Goal: Task Accomplishment & Management: Manage account settings

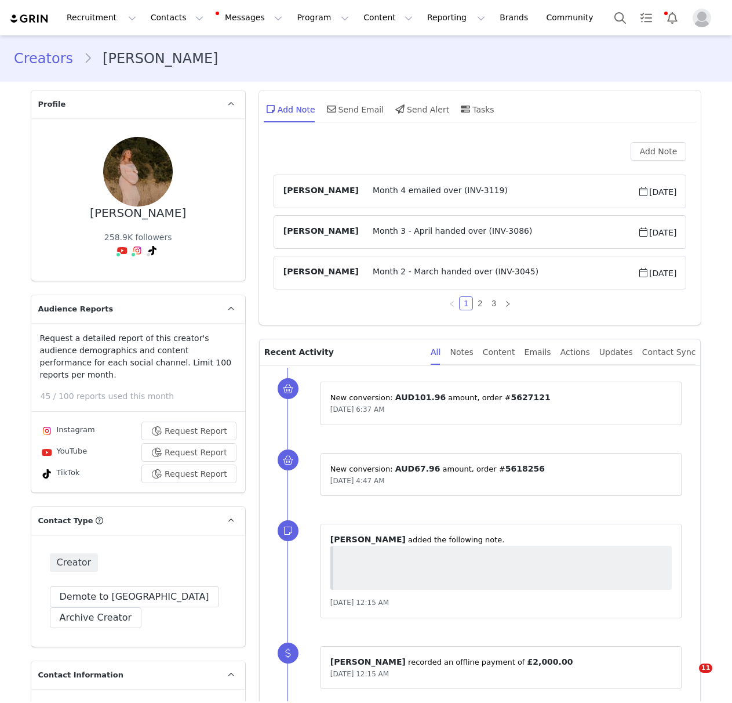
click at [158, 16] on button "Contacts Contacts" at bounding box center [177, 18] width 67 height 26
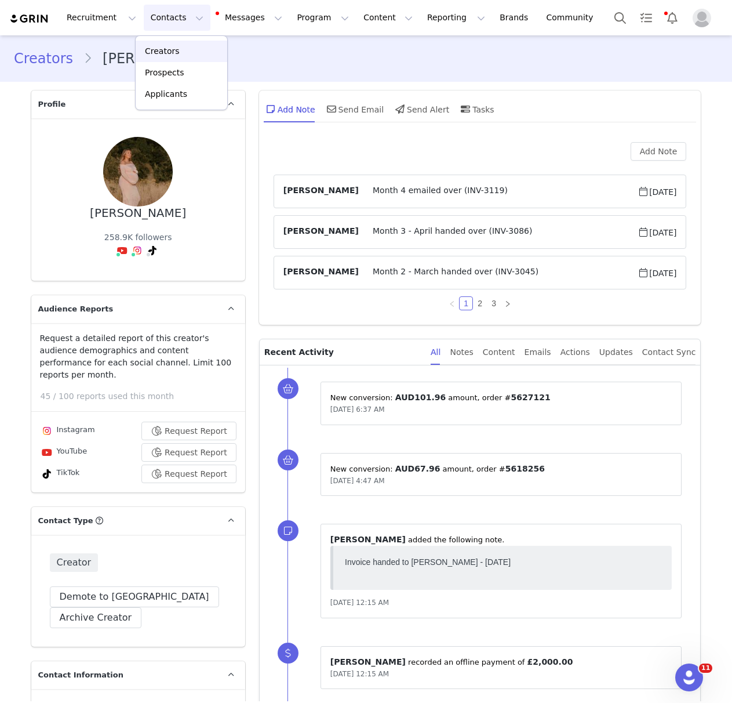
click at [177, 52] on div "Creators" at bounding box center [182, 51] width 78 height 12
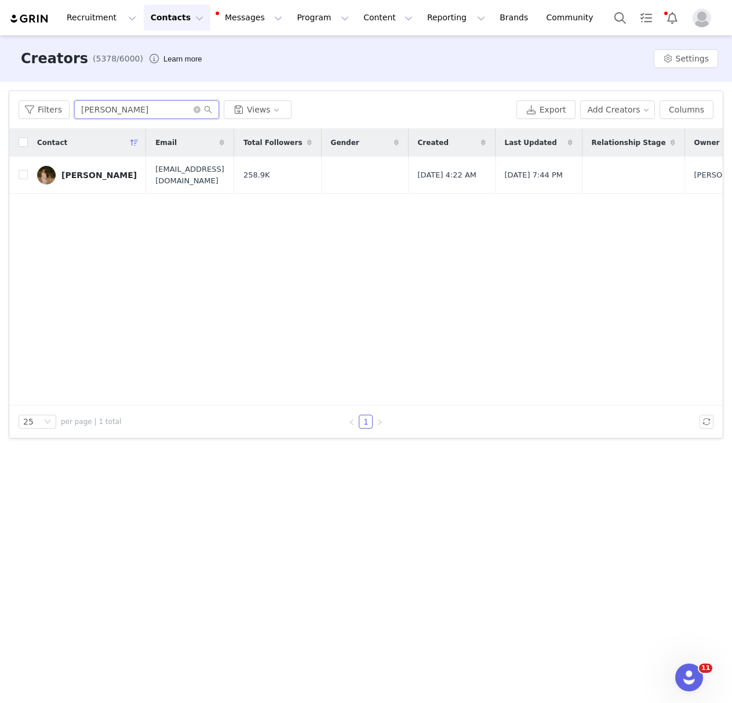
click at [137, 111] on input "[PERSON_NAME]" at bounding box center [146, 109] width 145 height 19
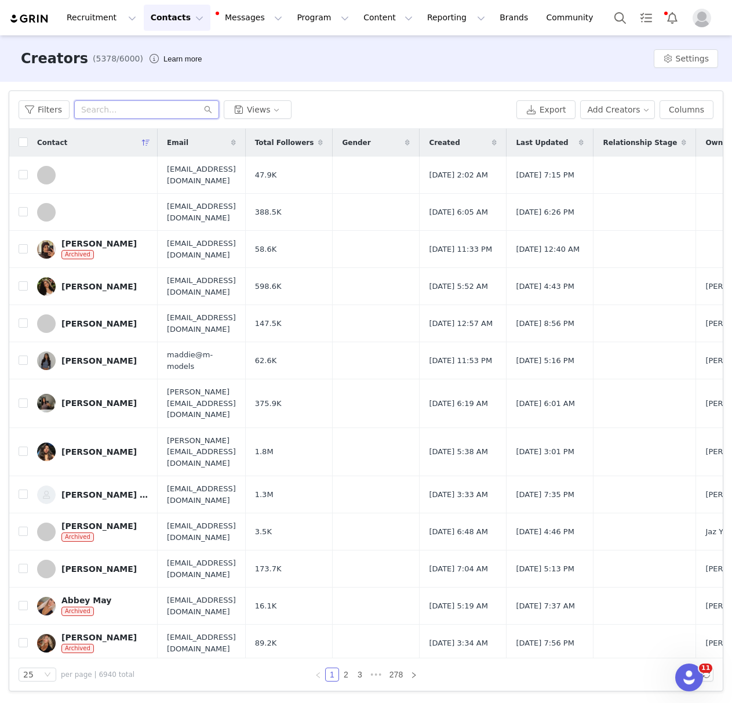
click at [97, 109] on input "text" at bounding box center [146, 109] width 145 height 19
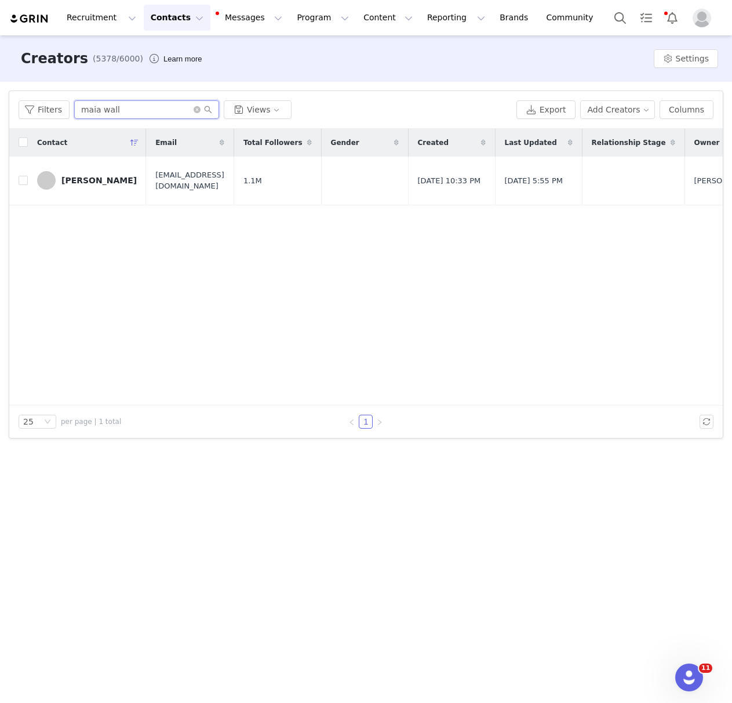
type input "maia wall"
click at [79, 179] on div "[PERSON_NAME]" at bounding box center [98, 180] width 75 height 9
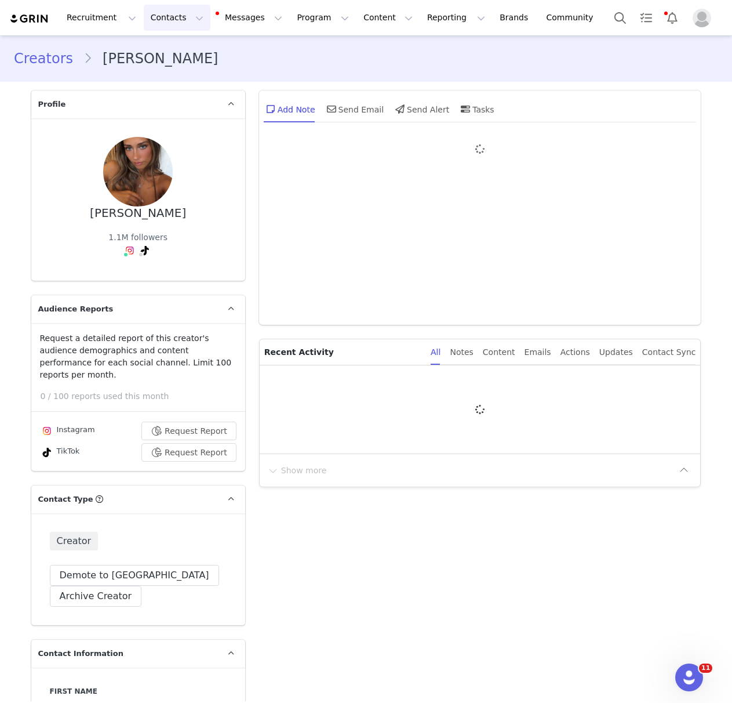
type input "+1 ([GEOGRAPHIC_DATA])"
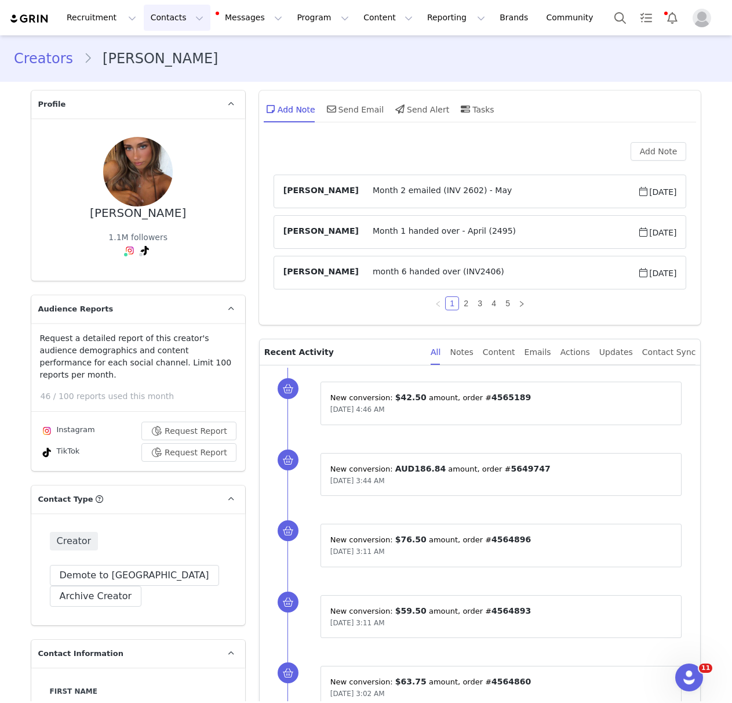
click at [169, 21] on button "Contacts Contacts" at bounding box center [177, 18] width 67 height 26
click at [188, 52] on div "Creators" at bounding box center [182, 51] width 78 height 12
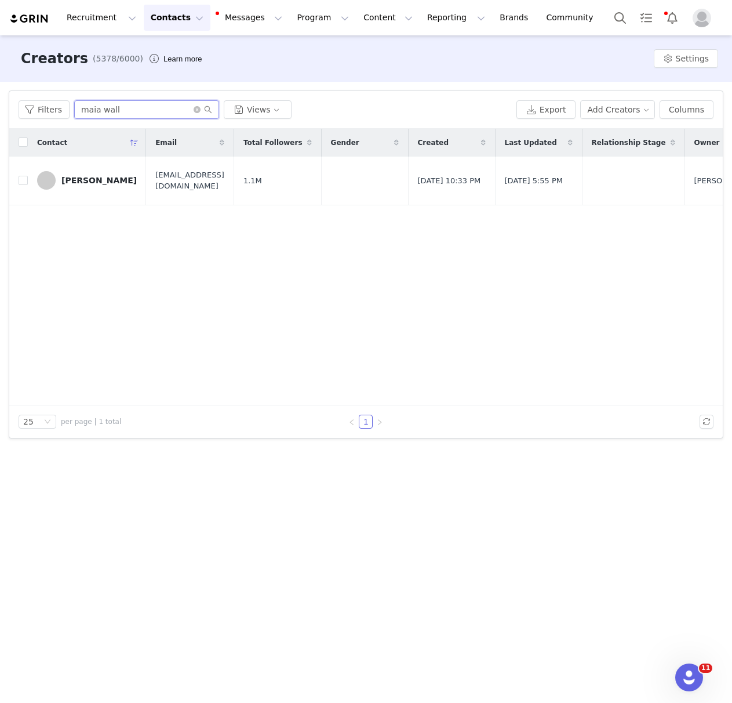
click at [124, 104] on input "maia wall" at bounding box center [146, 109] width 145 height 19
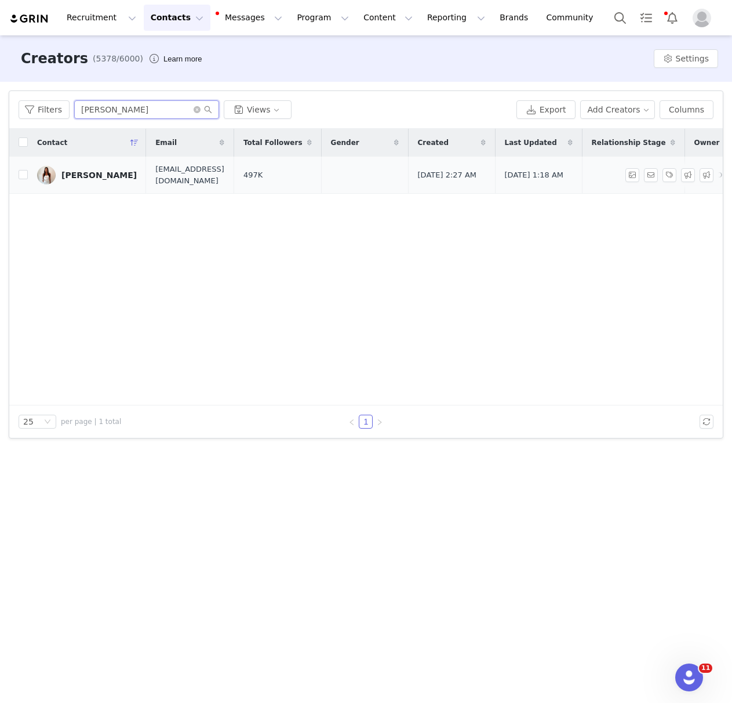
type input "[PERSON_NAME]"
click at [88, 179] on div "[PERSON_NAME]" at bounding box center [98, 174] width 75 height 9
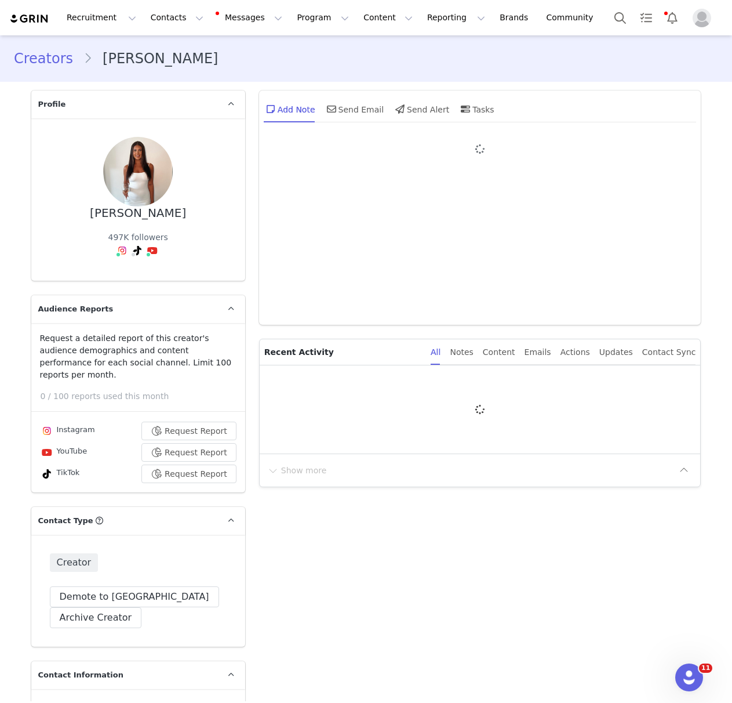
type input "+44 ([GEOGRAPHIC_DATA])"
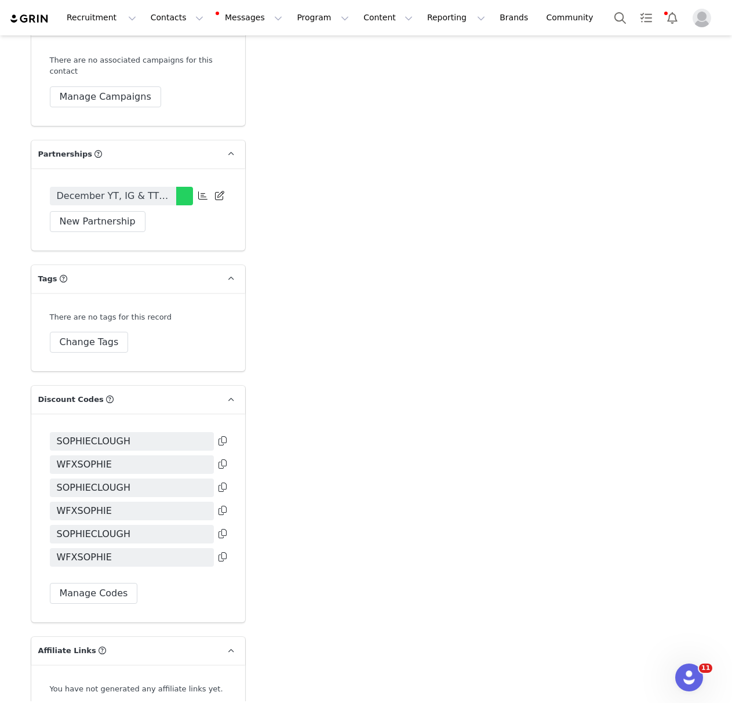
scroll to position [2666, 0]
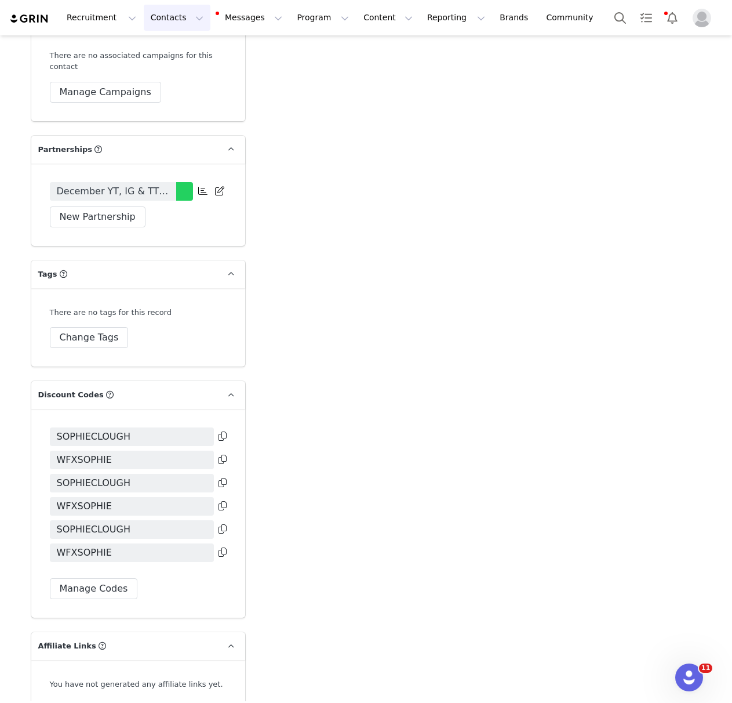
click at [173, 16] on button "Contacts Contacts" at bounding box center [177, 18] width 67 height 26
click at [187, 46] on div "Creators" at bounding box center [182, 51] width 78 height 12
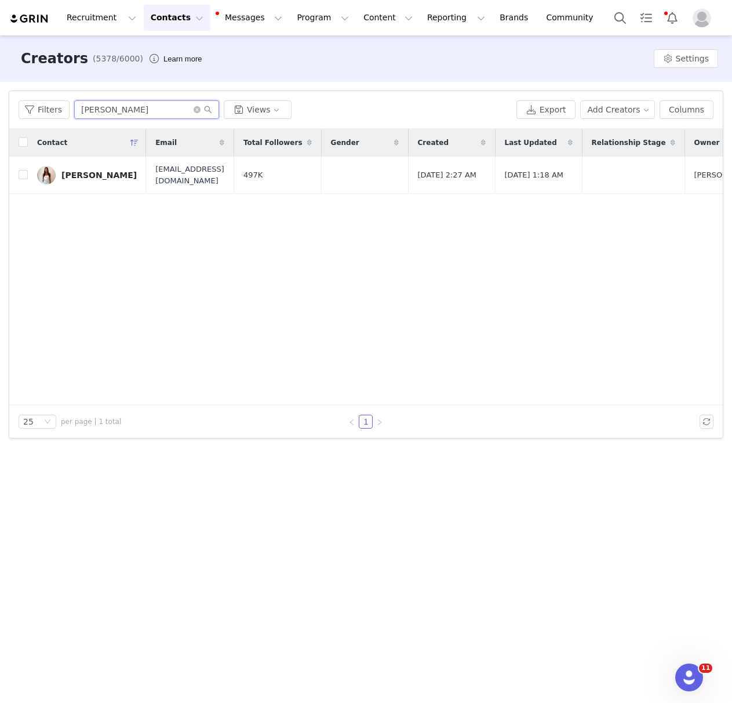
click at [122, 111] on input "[PERSON_NAME]" at bounding box center [146, 109] width 145 height 19
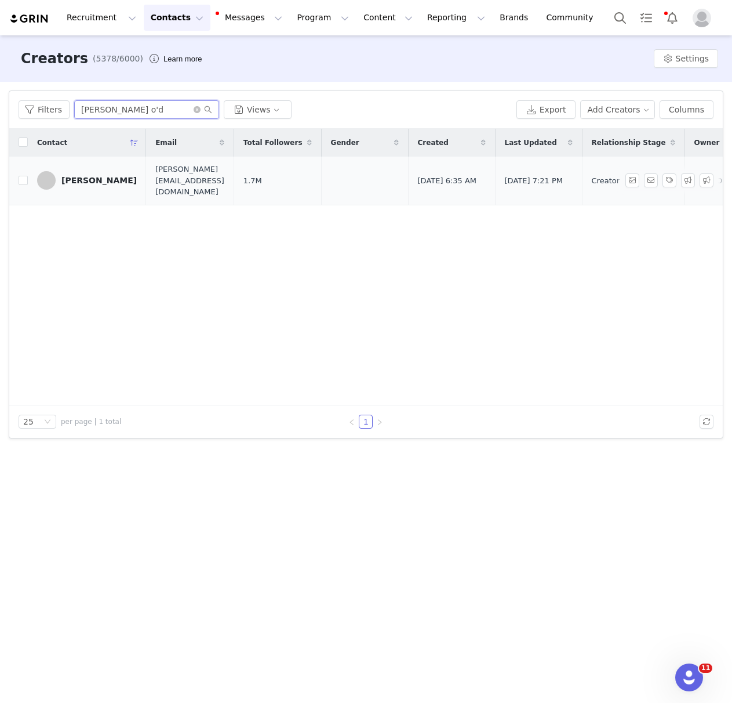
type input "[PERSON_NAME] o'd"
click at [95, 183] on link "[PERSON_NAME]" at bounding box center [87, 180] width 100 height 19
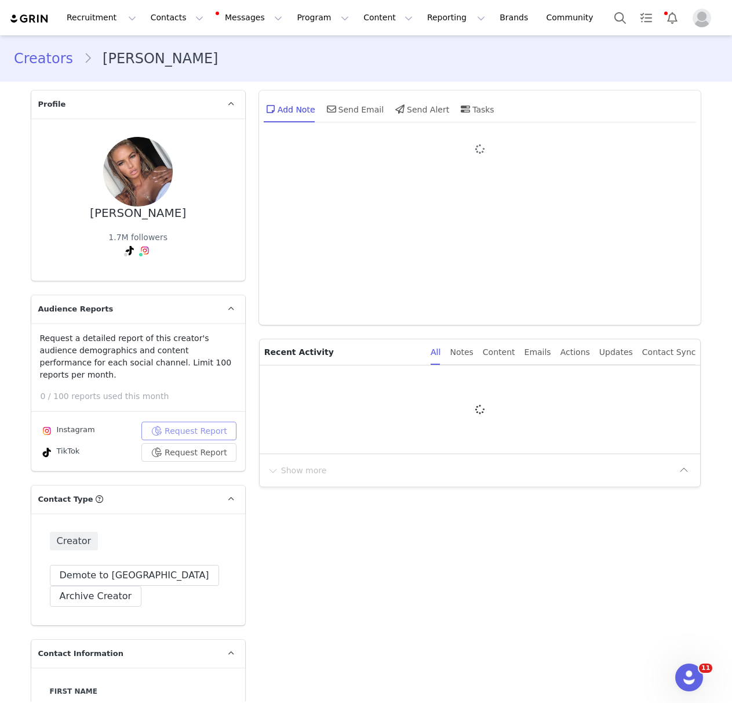
type input "+44 ([GEOGRAPHIC_DATA])"
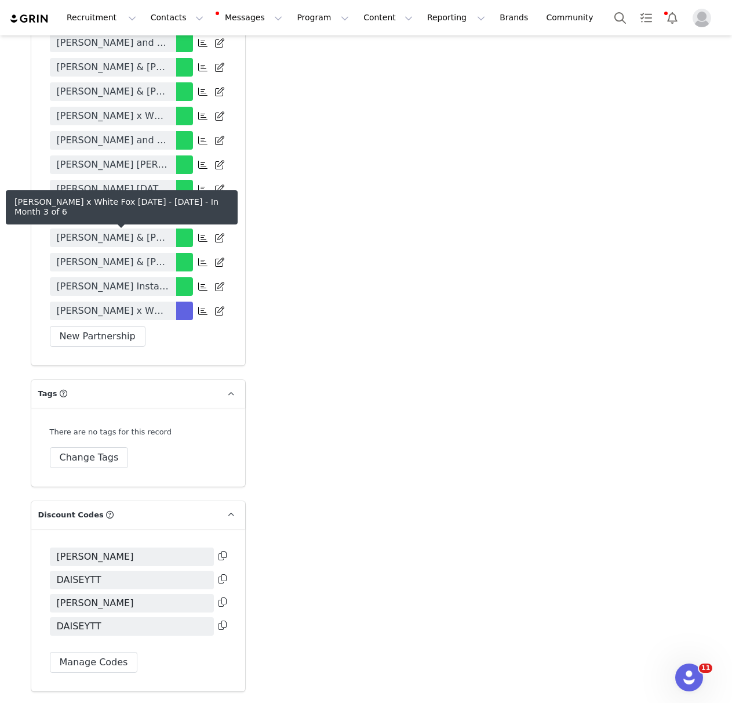
scroll to position [2850, 0]
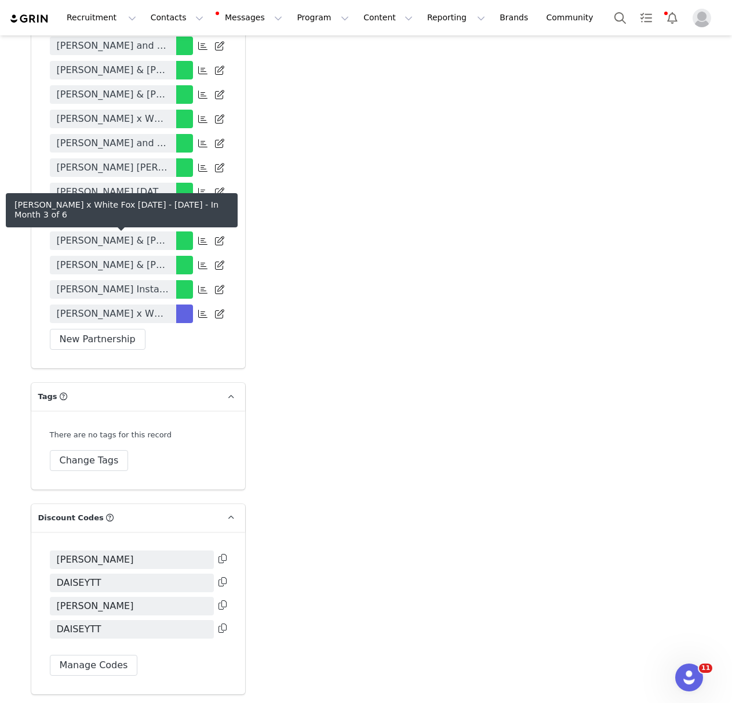
click at [154, 307] on span "[PERSON_NAME] x White Fox [DATE] - [DATE]" at bounding box center [113, 314] width 113 height 14
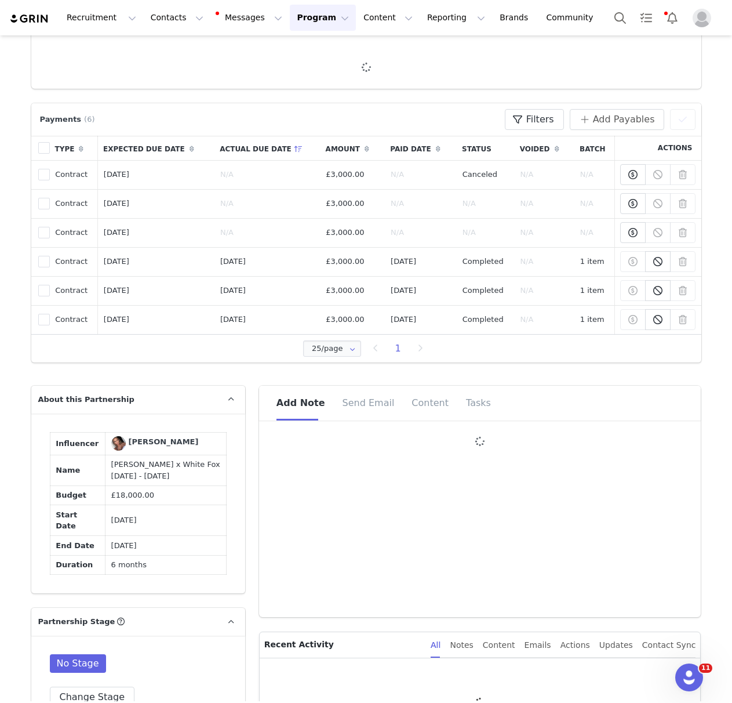
type input "+44 ([GEOGRAPHIC_DATA])"
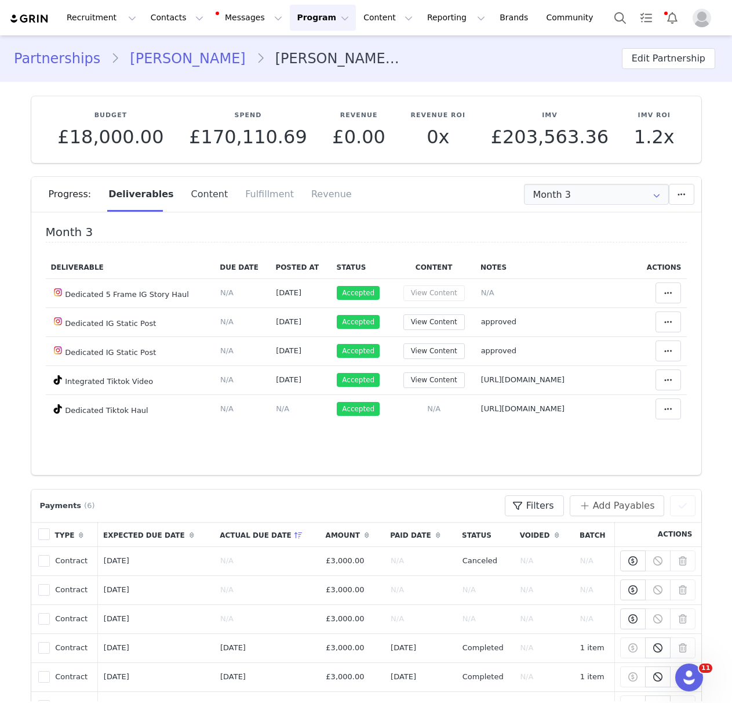
click at [205, 192] on div "Content" at bounding box center [210, 194] width 55 height 35
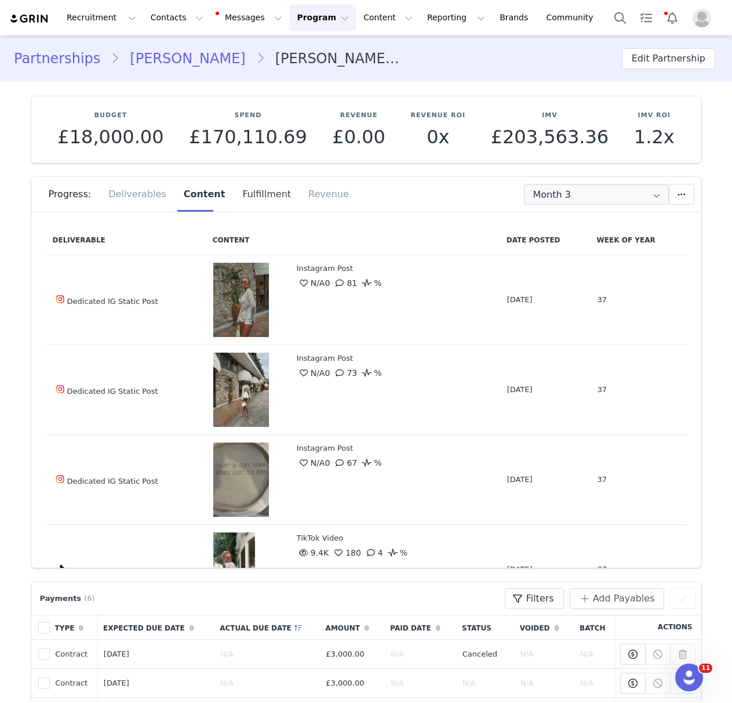
click at [234, 198] on div "Fulfillment" at bounding box center [267, 194] width 66 height 35
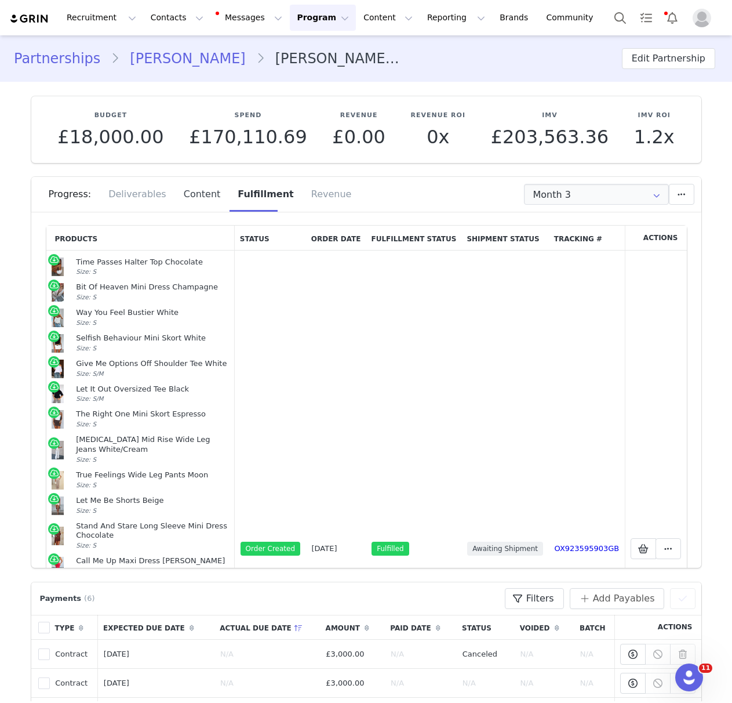
click at [196, 195] on div "Content" at bounding box center [202, 194] width 55 height 35
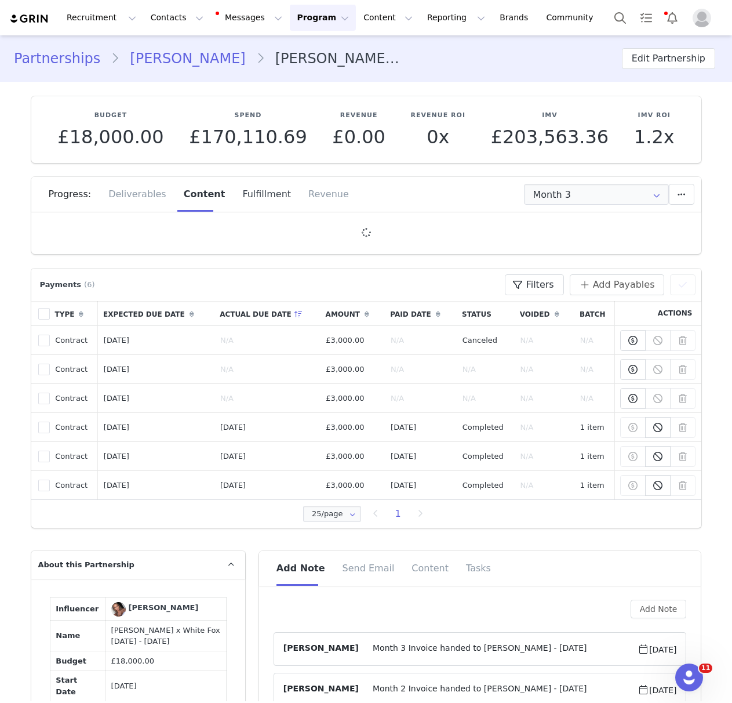
click at [241, 193] on div "Fulfillment" at bounding box center [267, 194] width 66 height 35
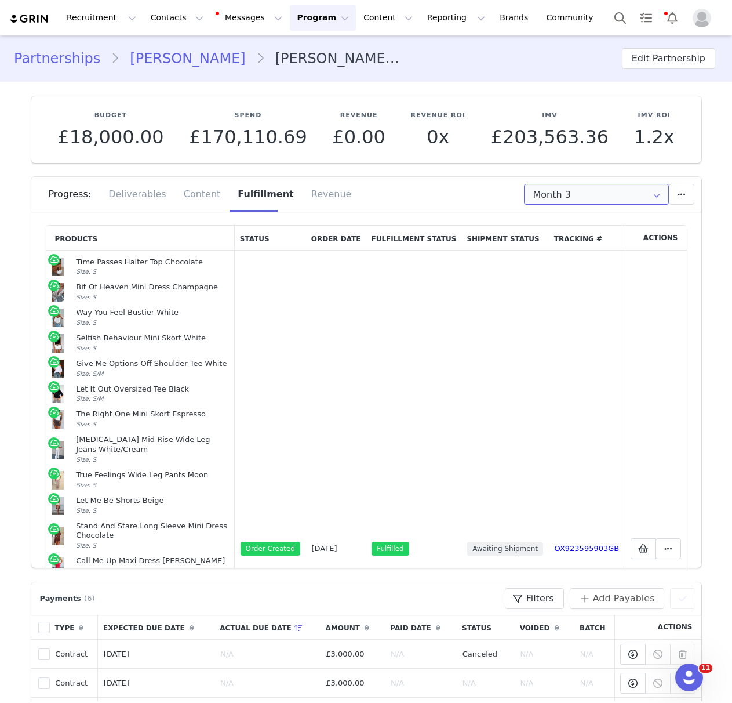
click at [593, 195] on input "Month 3" at bounding box center [596, 194] width 145 height 21
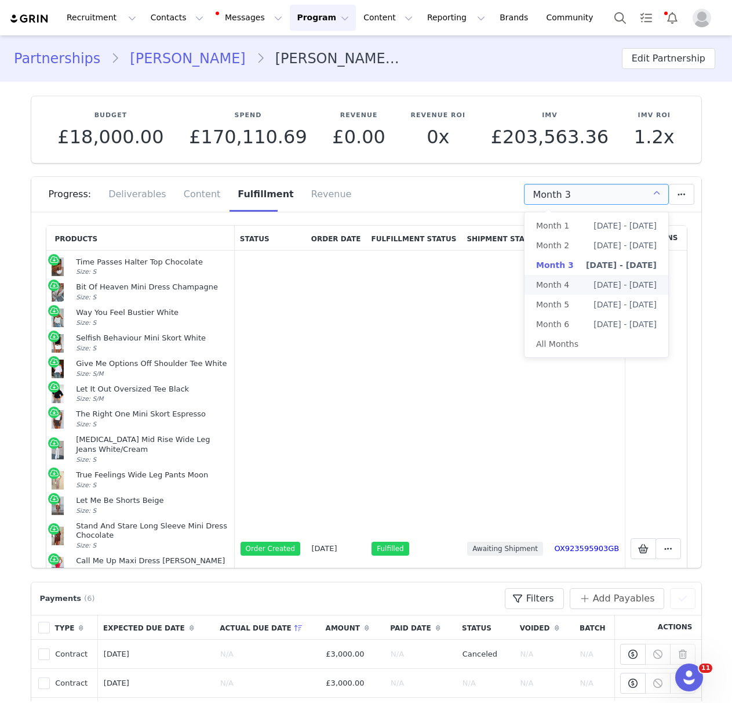
click at [594, 282] on span "[DATE] - [DATE]" at bounding box center [625, 285] width 63 height 20
type input "Month 4"
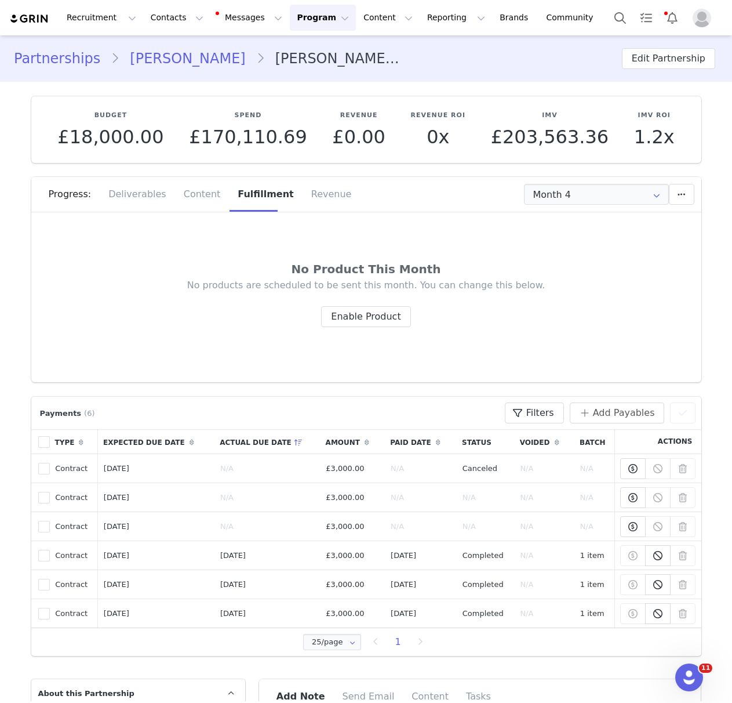
click at [385, 328] on div "No Product This Month No products are scheduled to be sent this month. You can …" at bounding box center [366, 297] width 641 height 142
click at [383, 318] on button "Enable Product" at bounding box center [365, 316] width 89 height 21
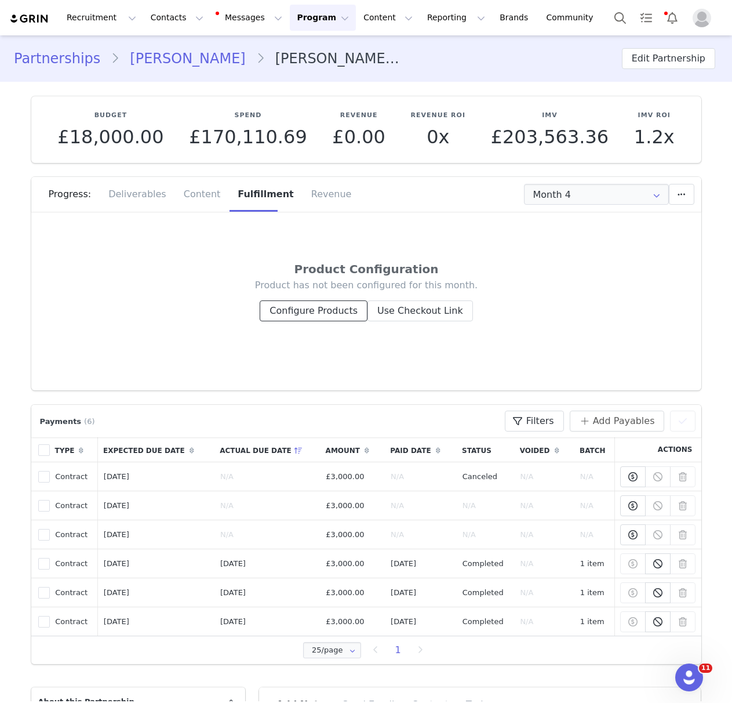
click at [326, 310] on button "Configure Products" at bounding box center [314, 310] width 108 height 21
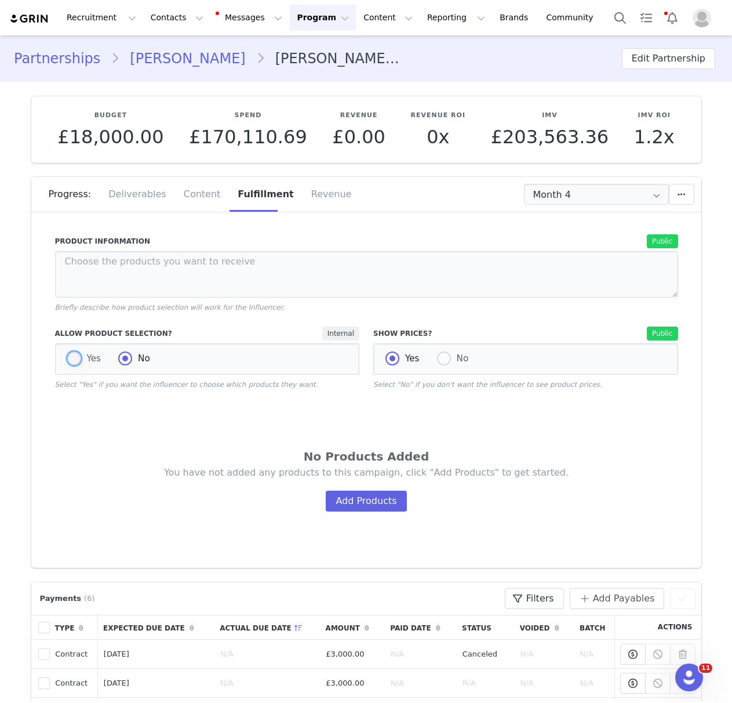
click at [76, 365] on span at bounding box center [74, 358] width 14 height 14
click at [76, 365] on input "Yes" at bounding box center [74, 358] width 14 height 15
radio input "true"
radio input "false"
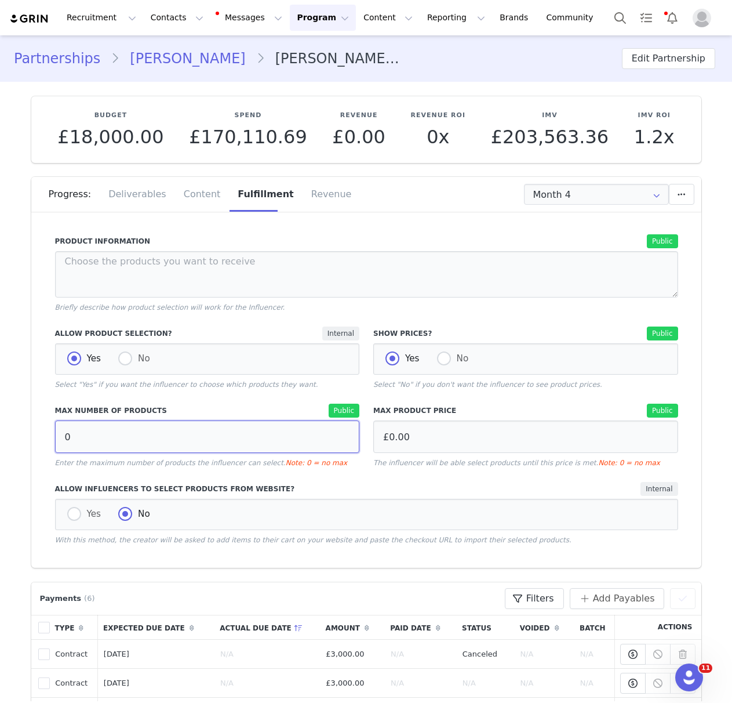
click at [130, 430] on input "0" at bounding box center [207, 436] width 305 height 32
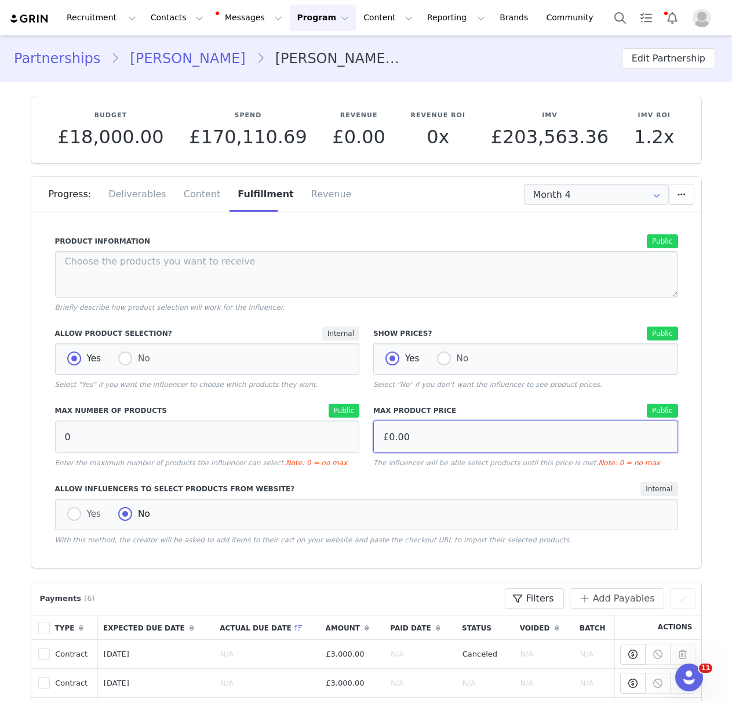
click at [413, 437] on input "£0.00" at bounding box center [525, 436] width 305 height 32
type input "£800.00"
click at [447, 479] on div "Product Information Public Briefly describe how product selection will work for…" at bounding box center [366, 389] width 623 height 311
click at [417, 444] on input "£800.00" at bounding box center [525, 436] width 305 height 32
click at [398, 439] on input "£800.00" at bounding box center [525, 436] width 305 height 32
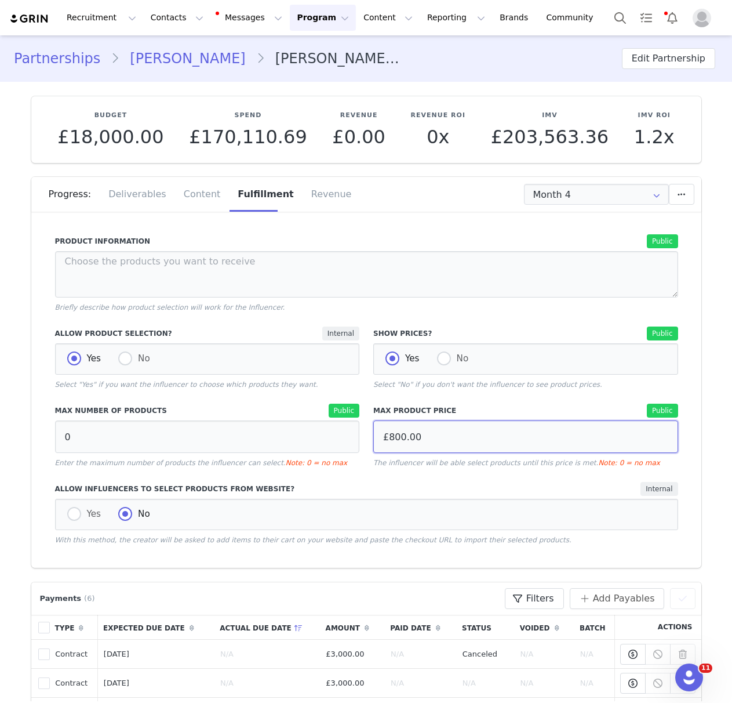
click at [398, 439] on input "£800.00" at bounding box center [525, 436] width 305 height 32
click at [441, 472] on div "Max Product Price Public £800.00 The influencer will be able select products un…" at bounding box center [526, 436] width 319 height 78
click at [529, 195] on input "Month 4" at bounding box center [596, 194] width 145 height 21
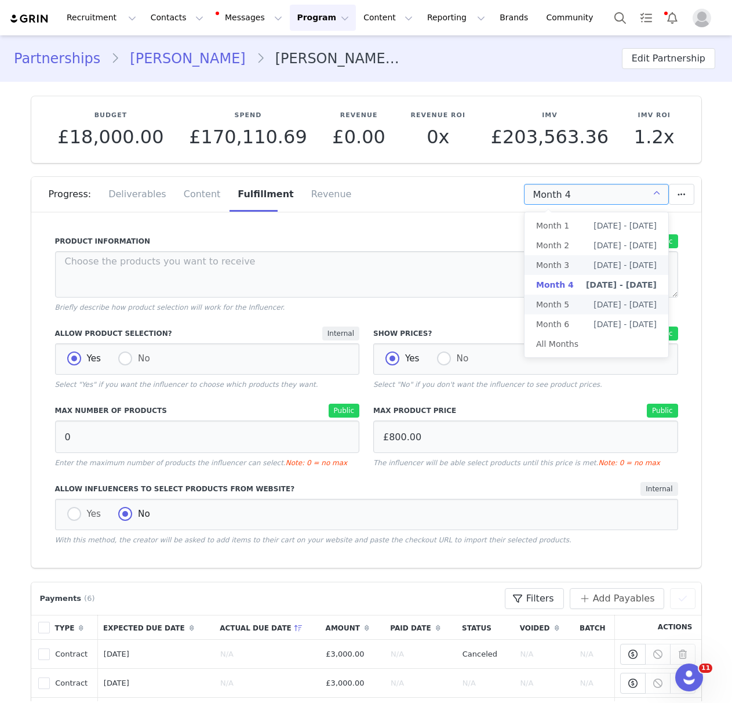
click at [594, 267] on span "[DATE] - [DATE]" at bounding box center [625, 265] width 63 height 20
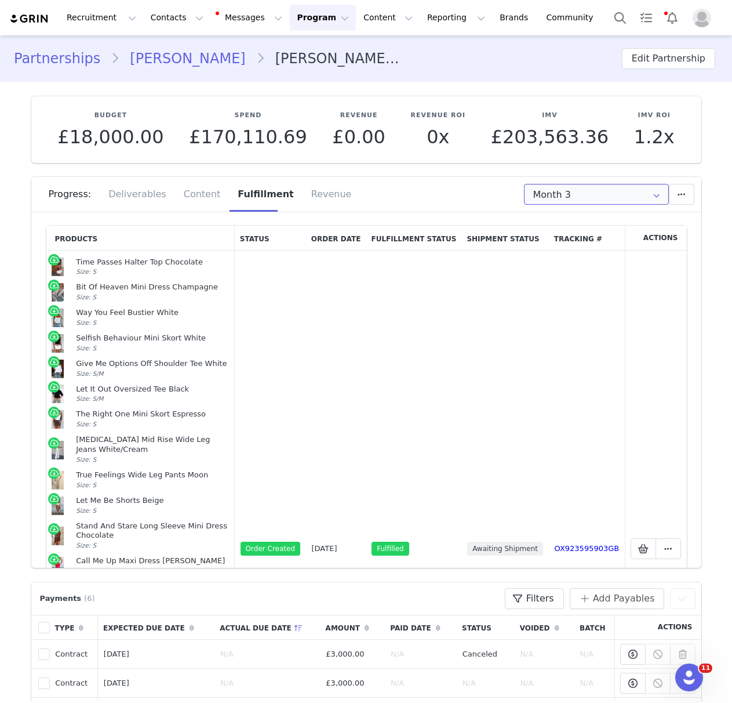
click at [603, 193] on input "Month 3" at bounding box center [596, 194] width 145 height 21
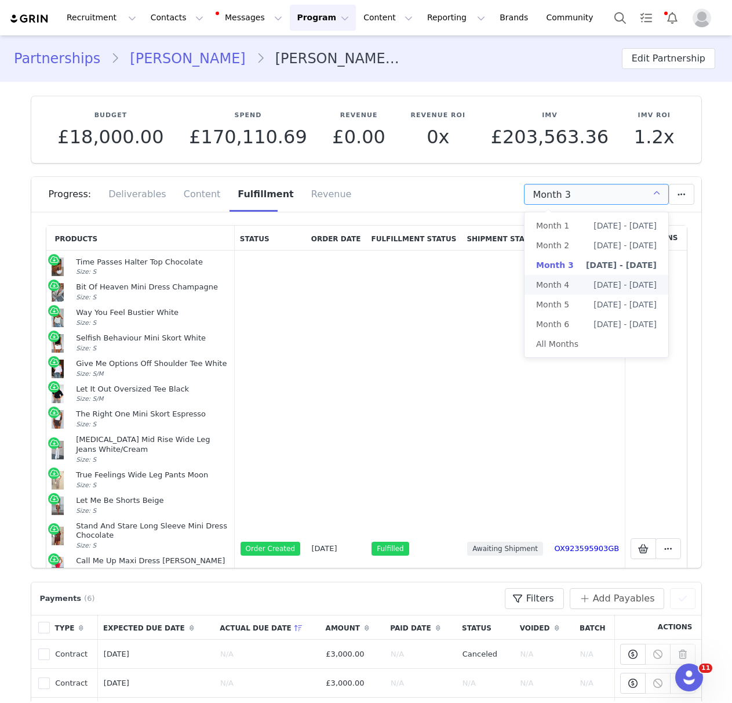
click at [571, 281] on li "Month 4 [DATE] - [DATE]" at bounding box center [597, 285] width 144 height 20
type input "Month 4"
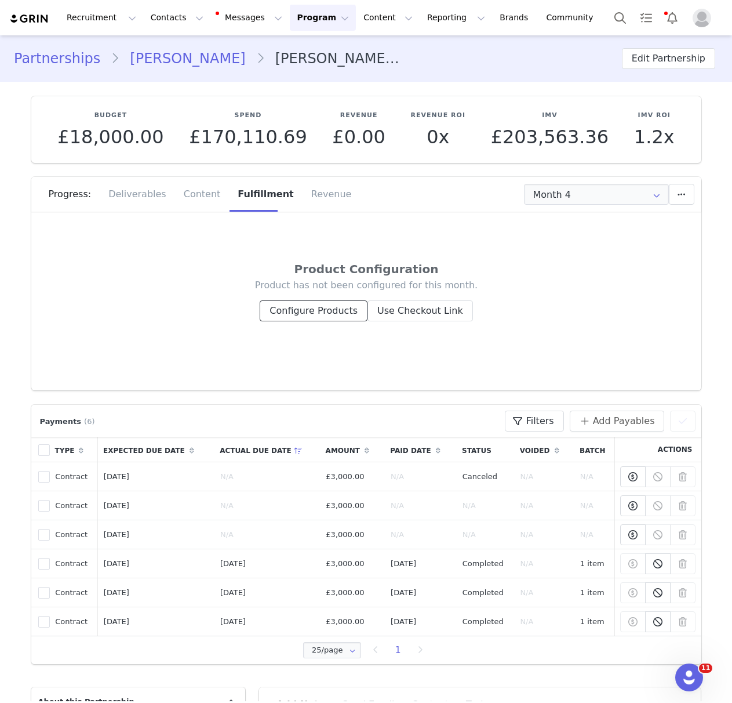
click at [331, 311] on button "Configure Products" at bounding box center [314, 310] width 108 height 21
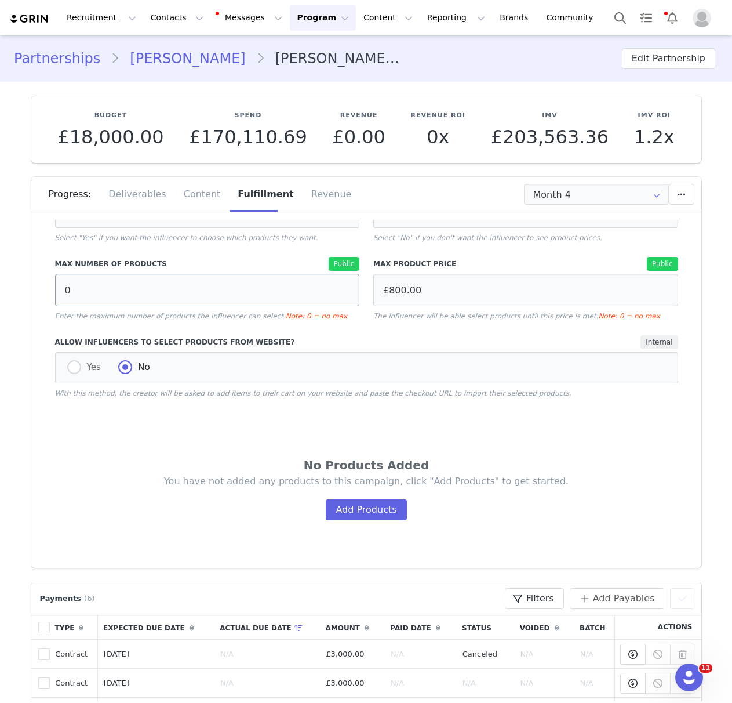
scroll to position [157, 0]
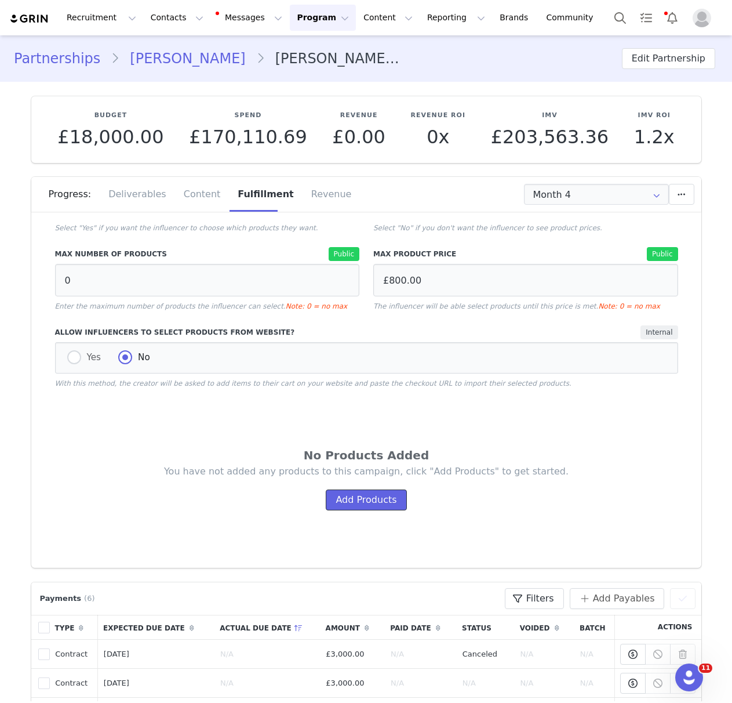
click at [376, 502] on button "Add Products" at bounding box center [366, 499] width 81 height 21
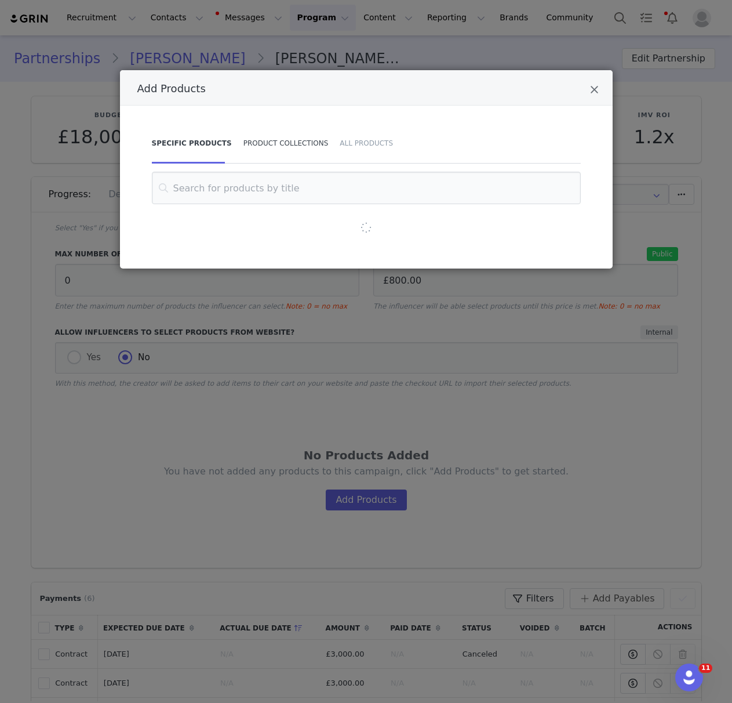
click at [273, 151] on div "Product Collections" at bounding box center [286, 143] width 97 height 41
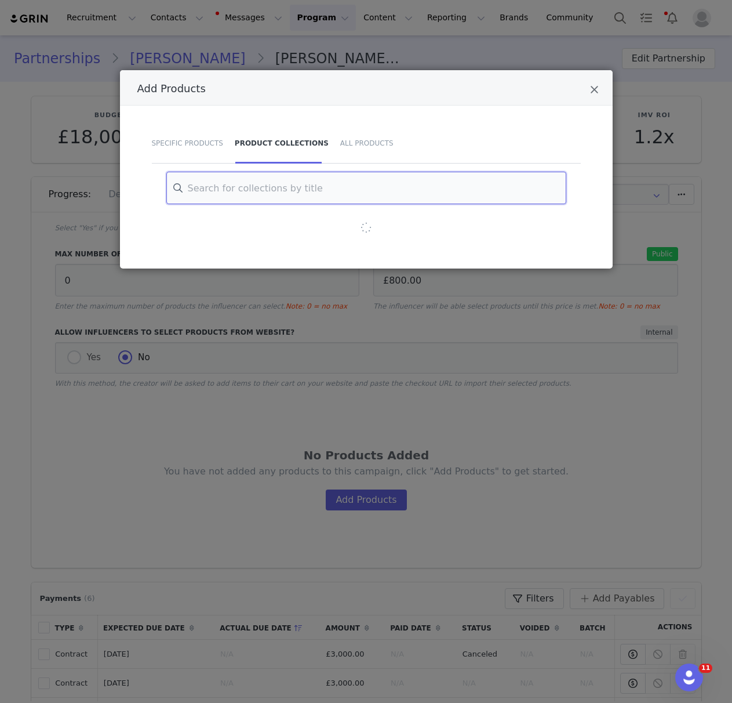
click at [292, 184] on input "Add Products" at bounding box center [366, 188] width 400 height 32
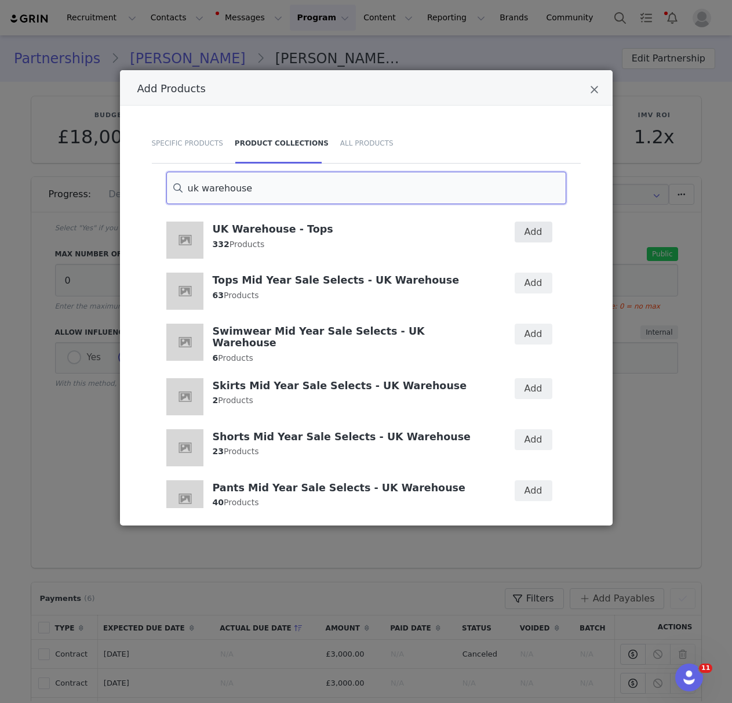
type input "uk warehouse"
click at [522, 233] on button "Add" at bounding box center [534, 232] width 38 height 21
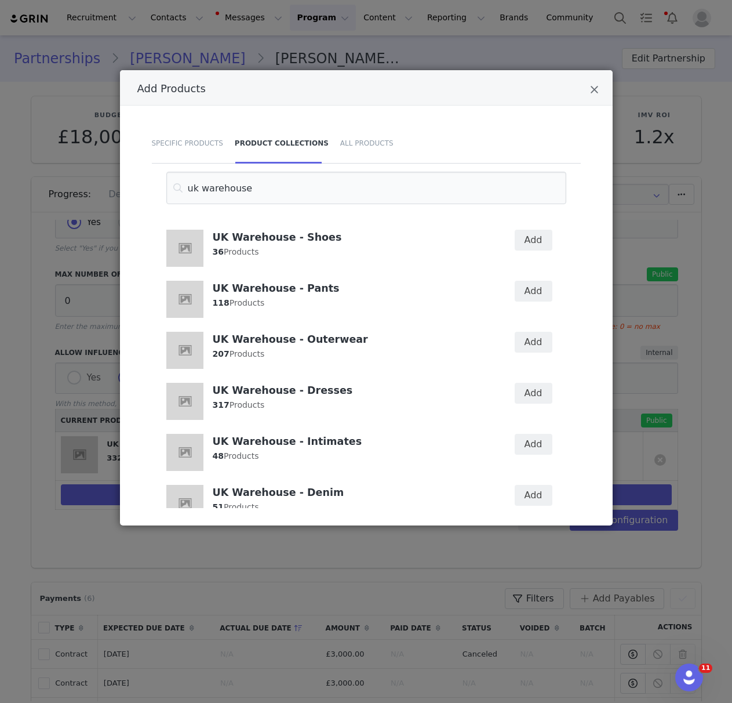
scroll to position [829, 0]
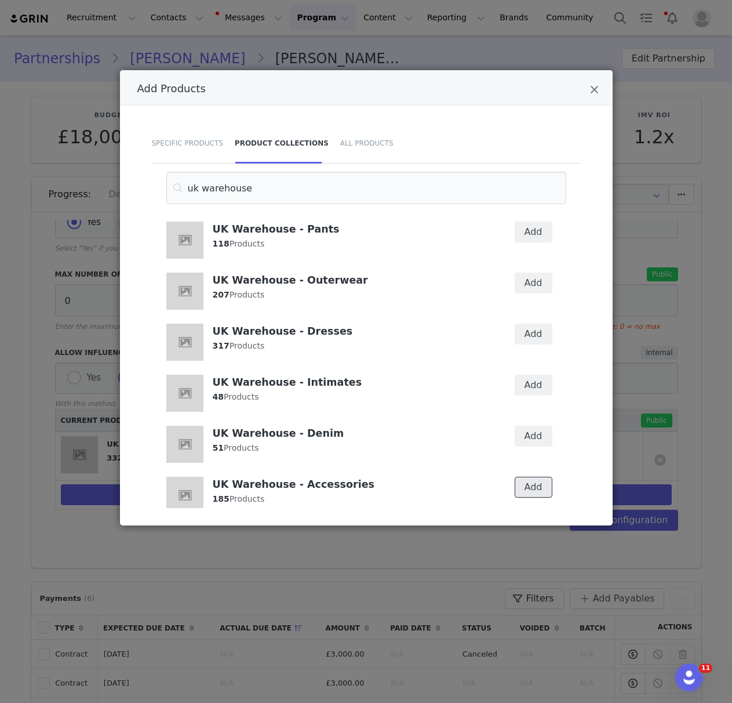
click at [528, 481] on button "Add" at bounding box center [534, 487] width 38 height 21
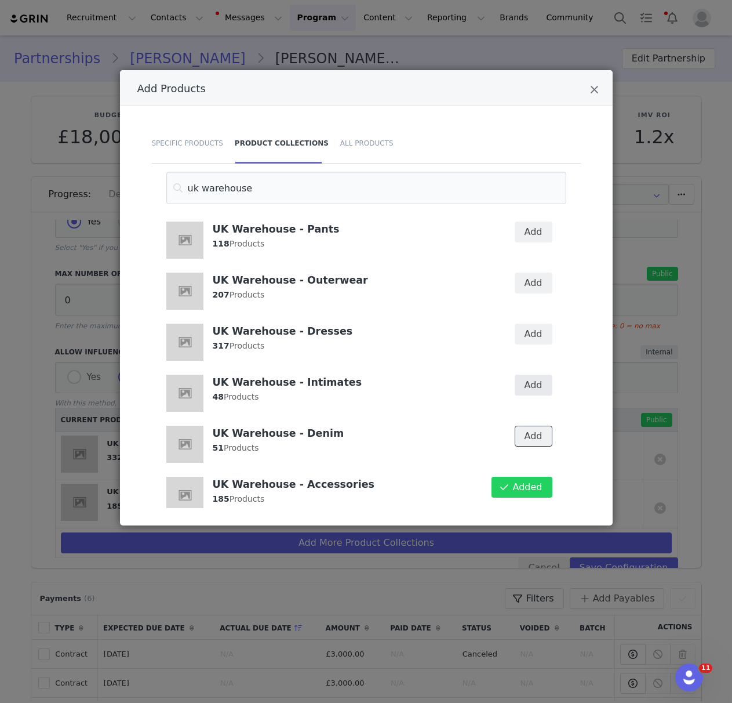
drag, startPoint x: 537, startPoint y: 420, endPoint x: 538, endPoint y: 379, distance: 41.2
click at [537, 426] on button "Add" at bounding box center [534, 436] width 38 height 21
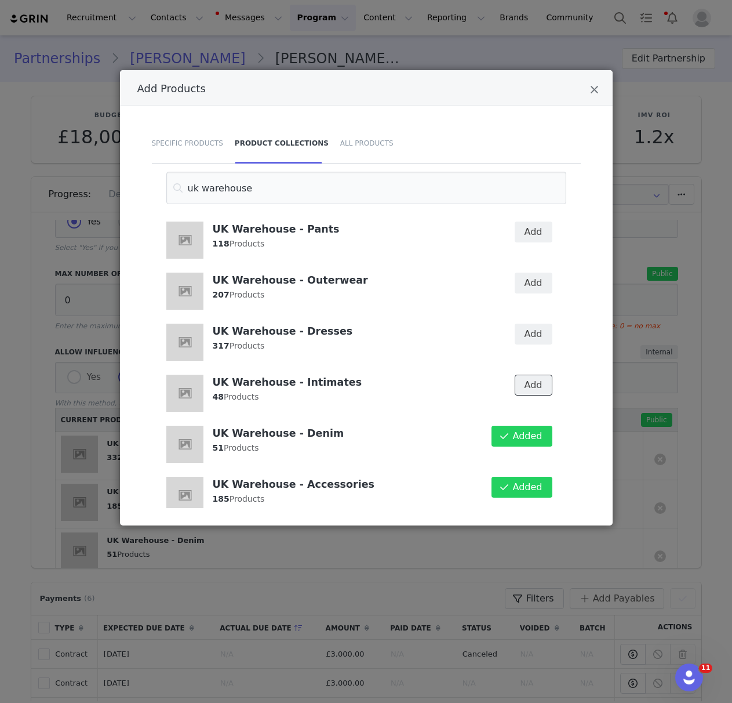
drag, startPoint x: 539, startPoint y: 375, endPoint x: 532, endPoint y: 348, distance: 27.4
click at [539, 375] on button "Add" at bounding box center [534, 385] width 38 height 21
drag, startPoint x: 531, startPoint y: 321, endPoint x: 533, endPoint y: 277, distance: 44.1
click at [531, 324] on button "Add" at bounding box center [534, 334] width 38 height 21
click at [534, 273] on button "Add" at bounding box center [534, 283] width 38 height 21
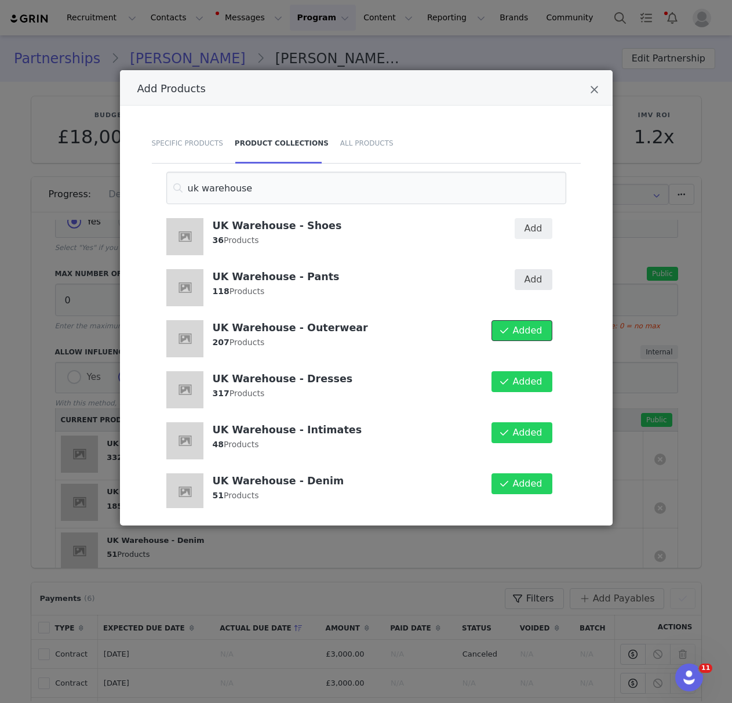
scroll to position [742, 0]
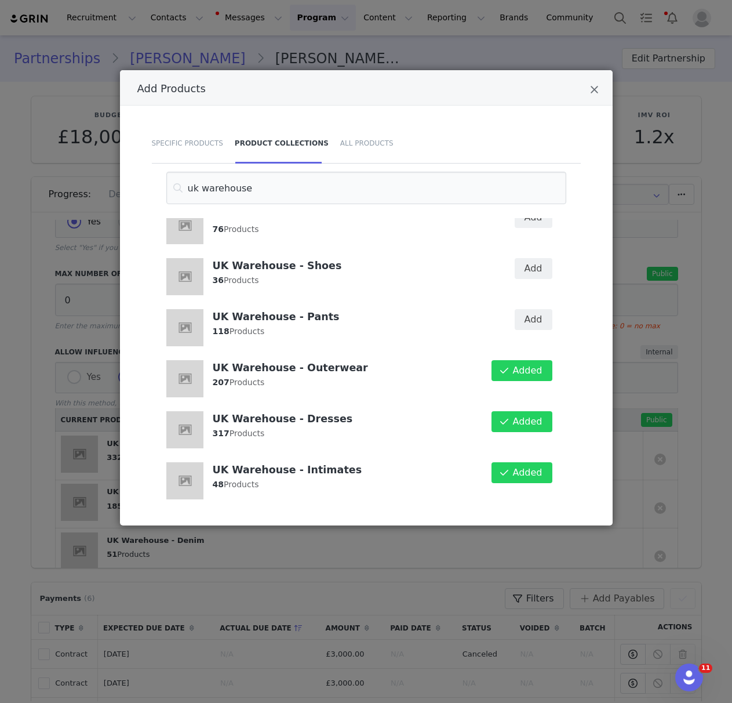
click at [535, 288] on div "Add" at bounding box center [526, 276] width 67 height 51
drag, startPoint x: 537, startPoint y: 308, endPoint x: 534, endPoint y: 256, distance: 51.7
click at [537, 309] on button "Add" at bounding box center [534, 319] width 38 height 21
click at [534, 258] on button "Add" at bounding box center [534, 268] width 38 height 21
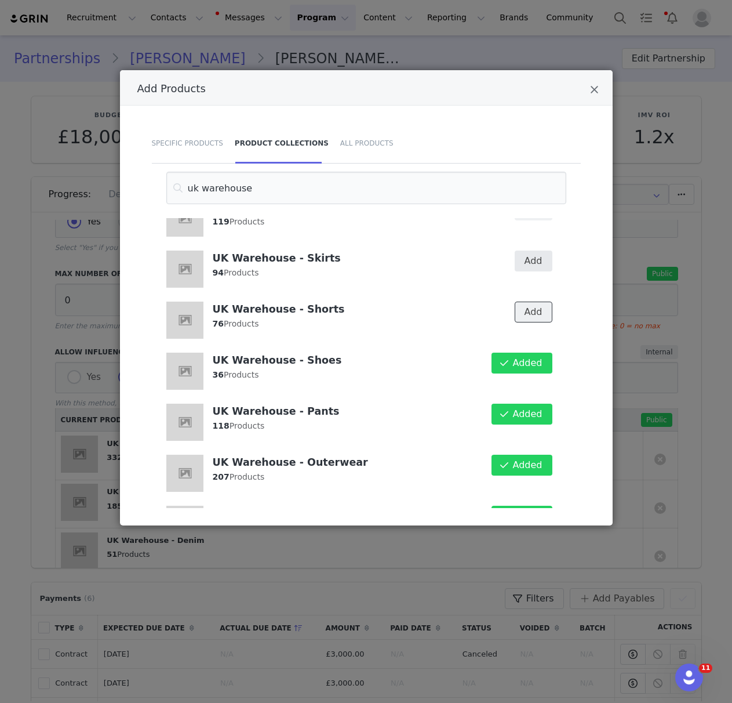
drag, startPoint x: 537, startPoint y: 292, endPoint x: 535, endPoint y: 247, distance: 45.3
click at [537, 302] on button "Add" at bounding box center [534, 312] width 38 height 21
click at [536, 251] on button "Add" at bounding box center [534, 261] width 38 height 21
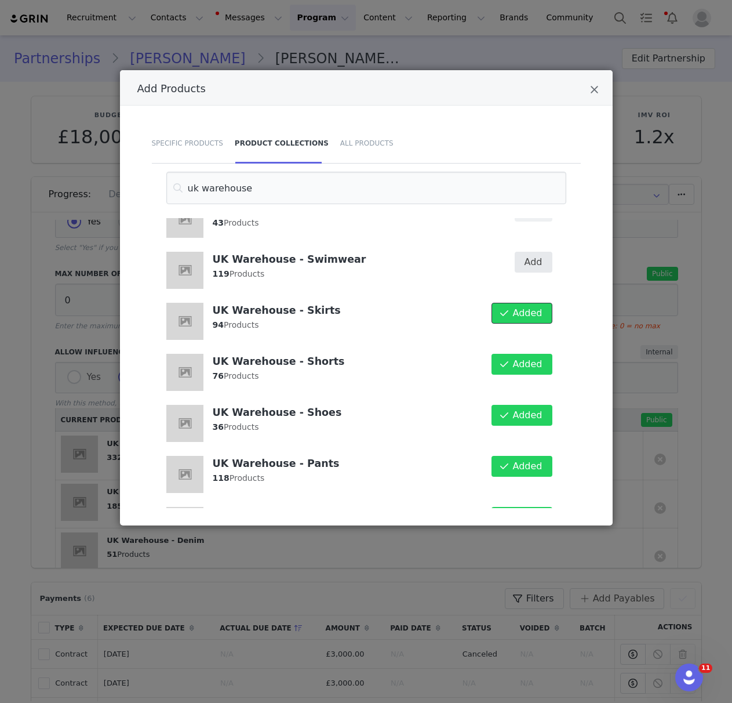
scroll to position [552, 0]
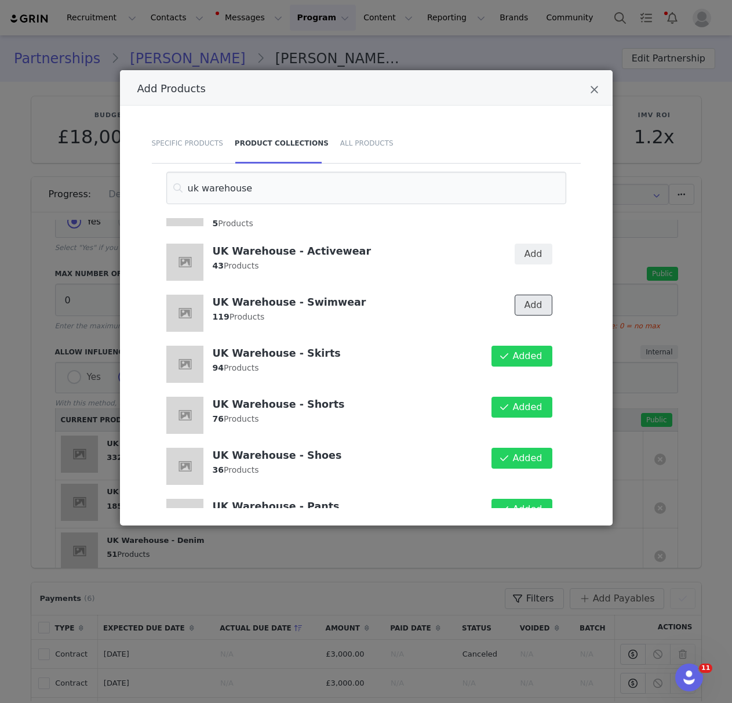
click at [531, 295] on button "Add" at bounding box center [534, 305] width 38 height 21
click at [531, 248] on button "Add" at bounding box center [534, 254] width 38 height 21
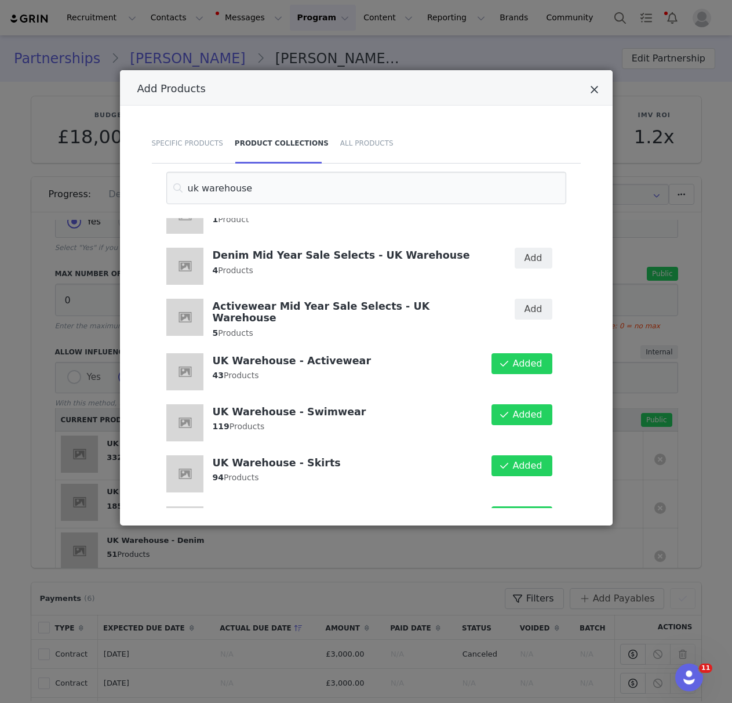
click at [595, 92] on icon "Close" at bounding box center [594, 90] width 9 height 12
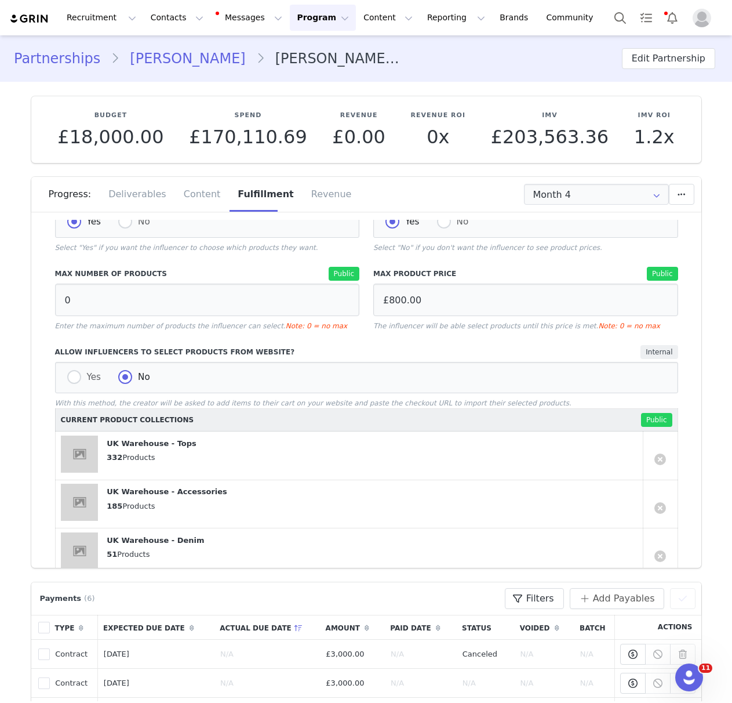
scroll to position [666, 0]
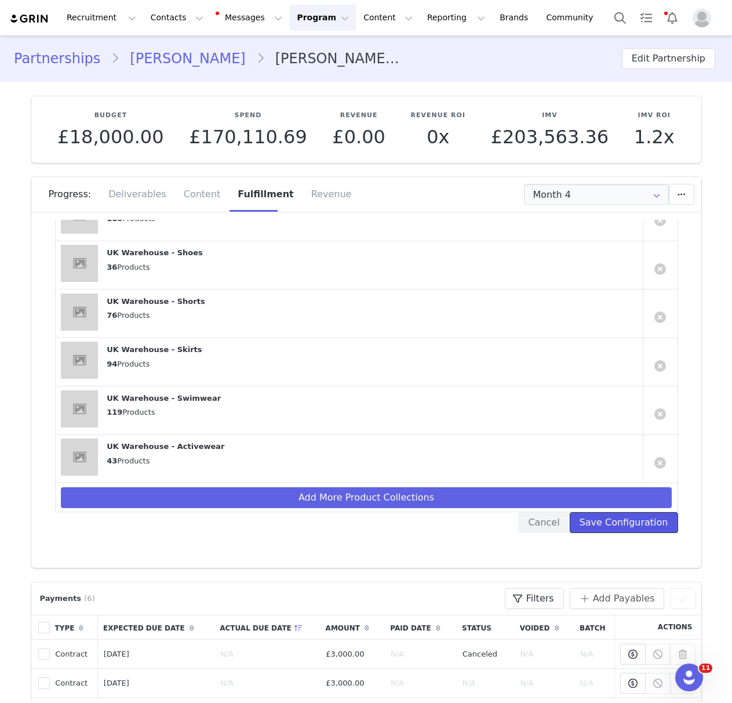
click at [619, 517] on button "Save Configuration" at bounding box center [624, 522] width 108 height 21
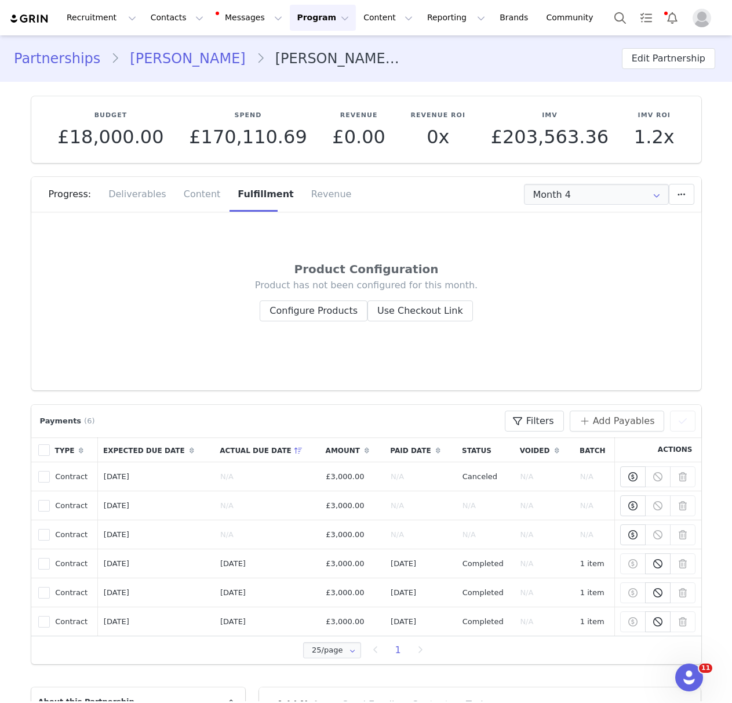
scroll to position [0, 0]
